Goal: Information Seeking & Learning: Learn about a topic

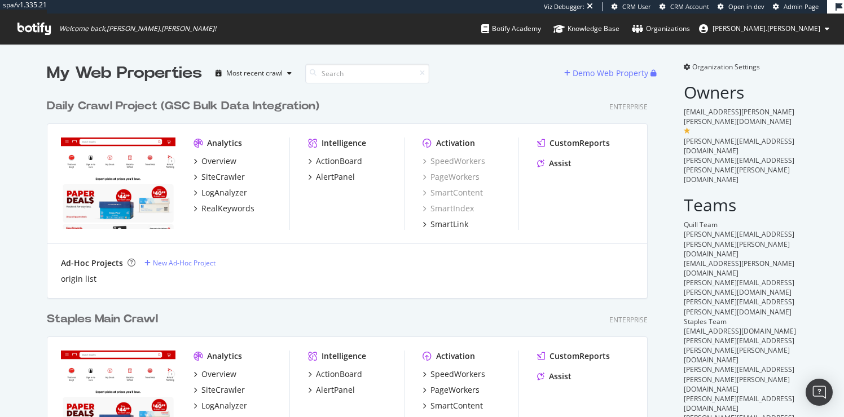
scroll to position [417, 844]
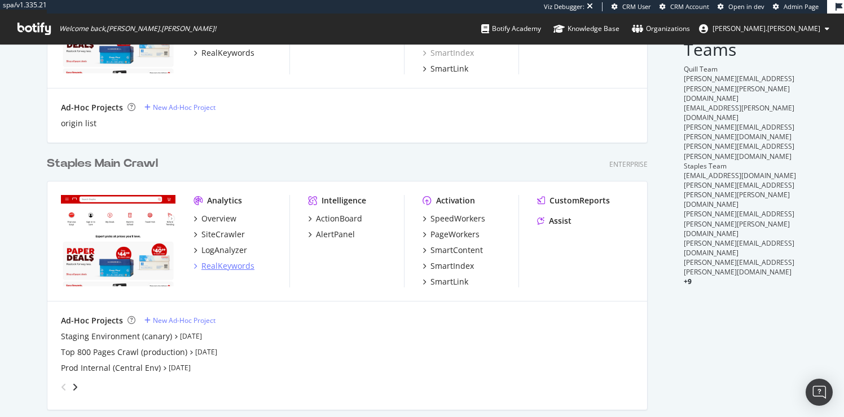
click at [223, 267] on div "RealKeywords" at bounding box center [227, 266] width 53 height 11
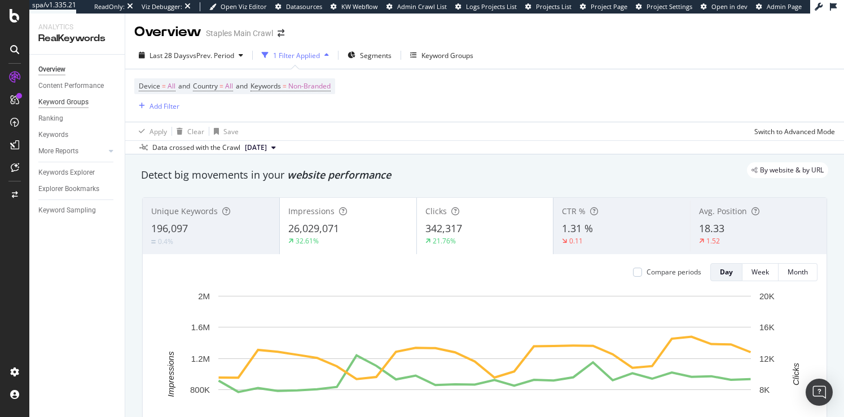
click at [59, 102] on div "Keyword Groups" at bounding box center [63, 102] width 50 height 12
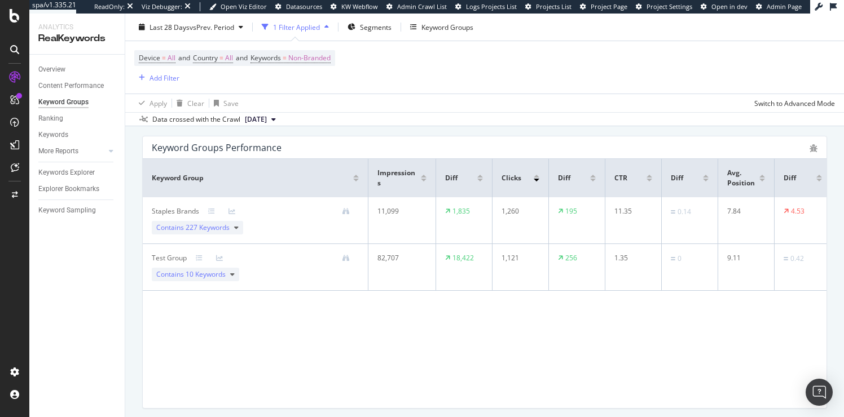
scroll to position [110, 0]
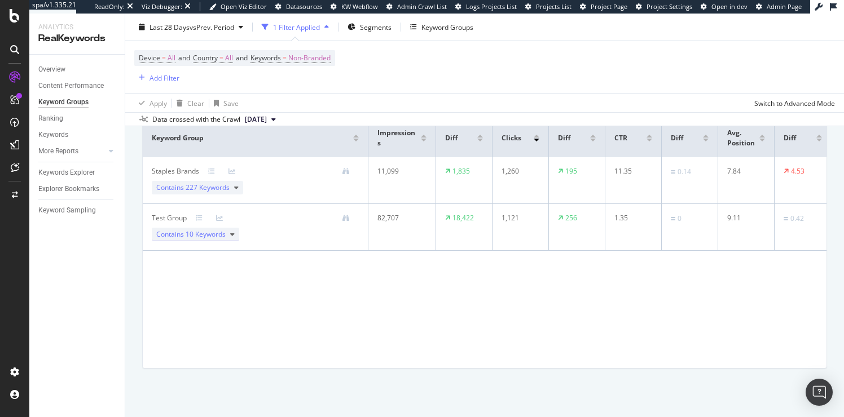
click at [205, 235] on span "10 Keywords" at bounding box center [206, 235] width 40 height 10
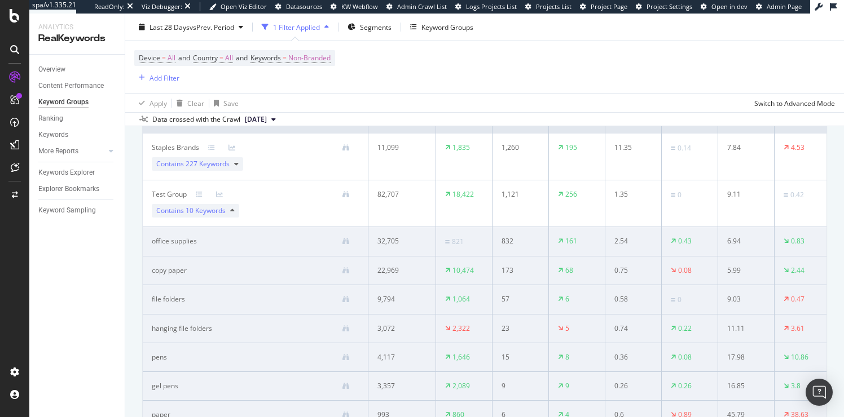
scroll to position [134, 0]
click at [233, 210] on icon at bounding box center [232, 210] width 5 height 7
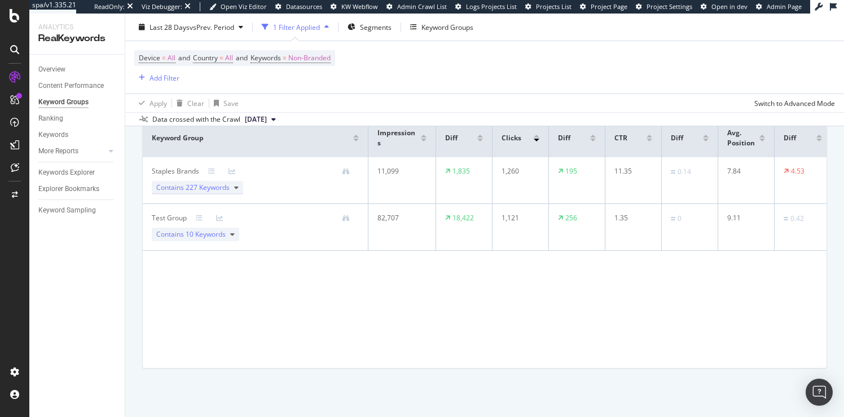
click at [236, 188] on icon at bounding box center [236, 187] width 5 height 7
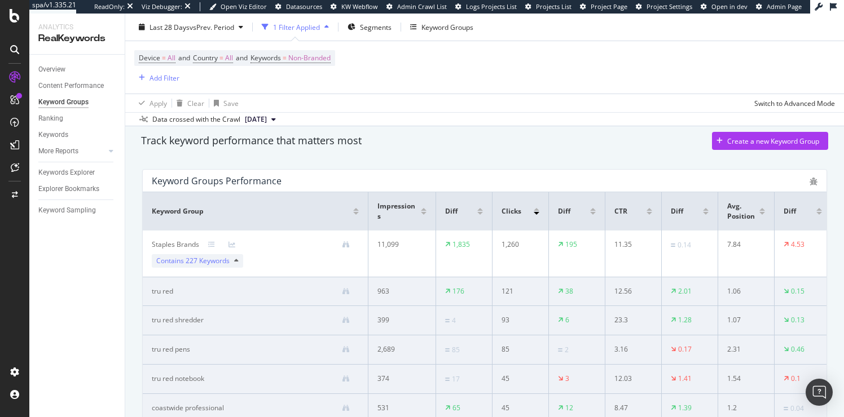
scroll to position [36, 0]
click at [236, 260] on icon at bounding box center [236, 261] width 5 height 7
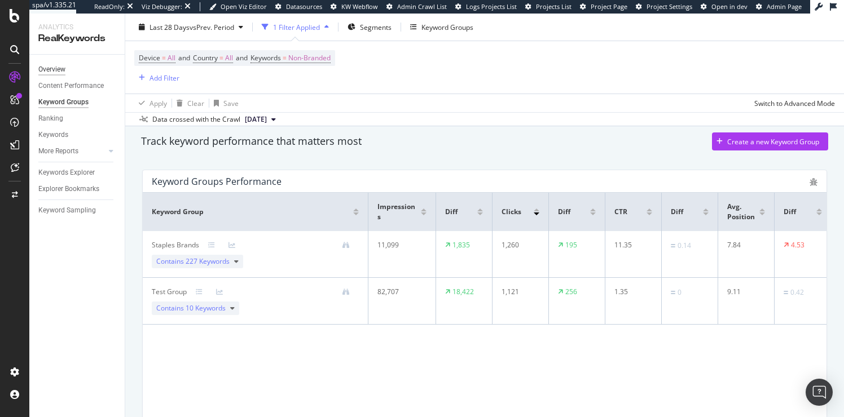
click at [49, 70] on div "Overview" at bounding box center [51, 70] width 27 height 12
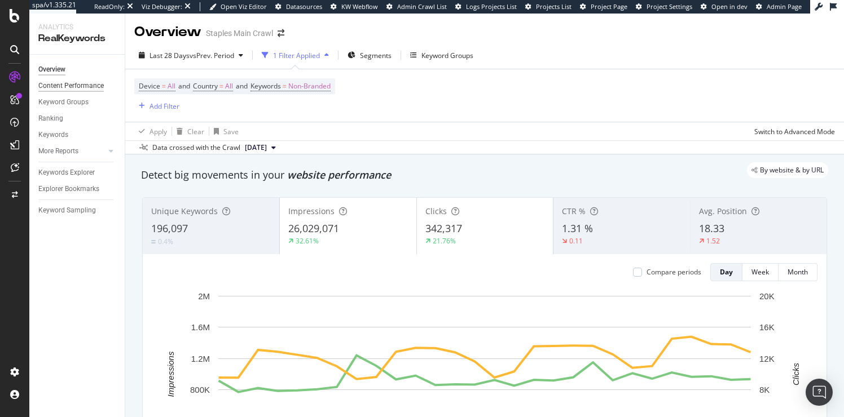
click at [53, 84] on div "Content Performance" at bounding box center [70, 86] width 65 height 12
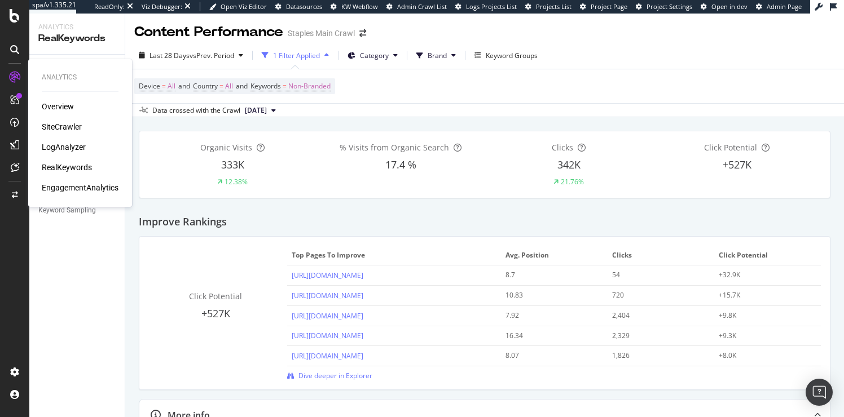
click at [61, 105] on div "Overview" at bounding box center [58, 106] width 32 height 11
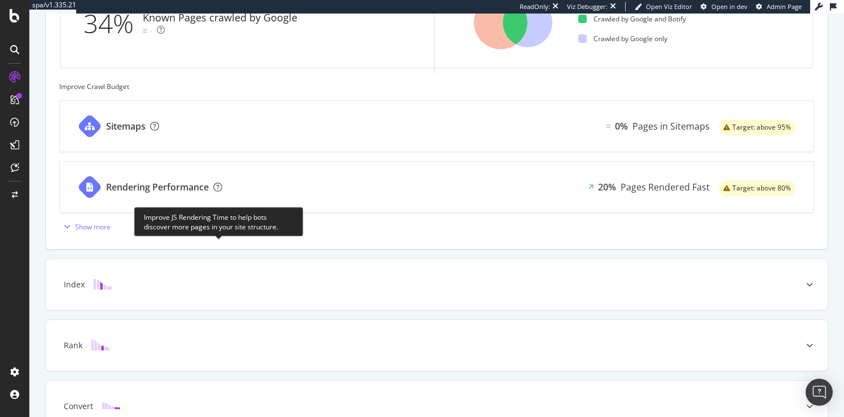
scroll to position [472, 0]
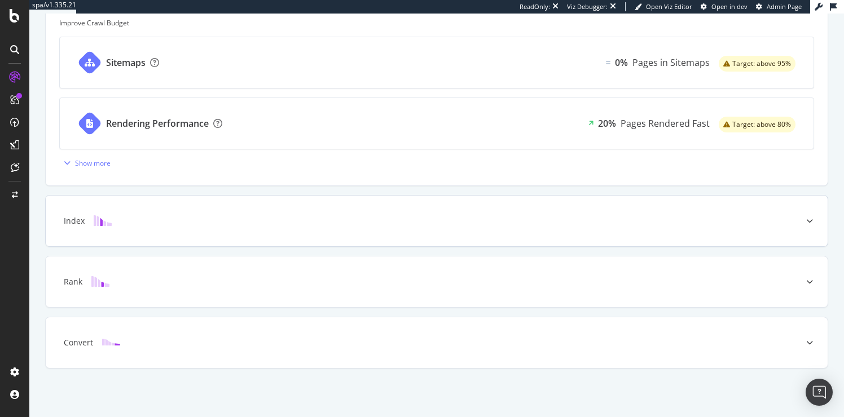
click at [98, 220] on img at bounding box center [103, 220] width 18 height 11
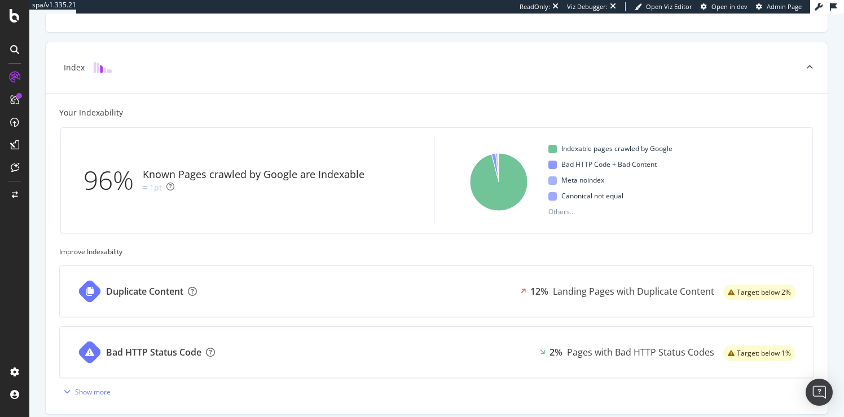
scroll to position [0, 0]
